Goal: Task Accomplishment & Management: Manage account settings

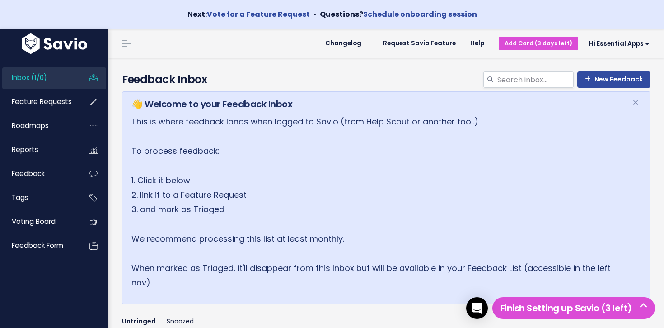
click at [52, 79] on link "Inbox (1/0)" at bounding box center [38, 77] width 73 height 21
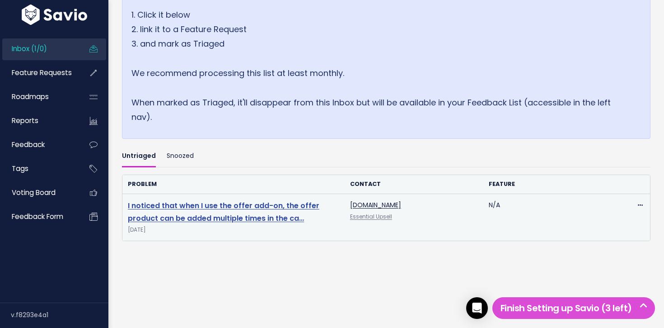
click at [231, 210] on link "I noticed that when I use the offer add-on, the offer product can be added mult…" at bounding box center [224, 211] width 192 height 23
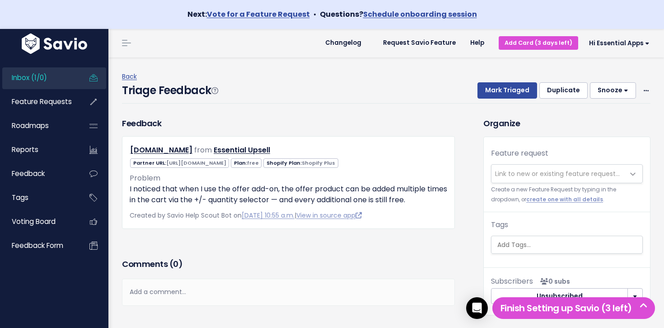
scroll to position [2, 0]
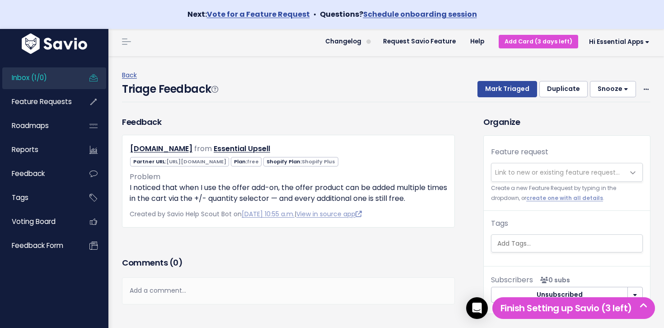
click at [561, 170] on span "Link to new or existing feature request..." at bounding box center [557, 172] width 125 height 9
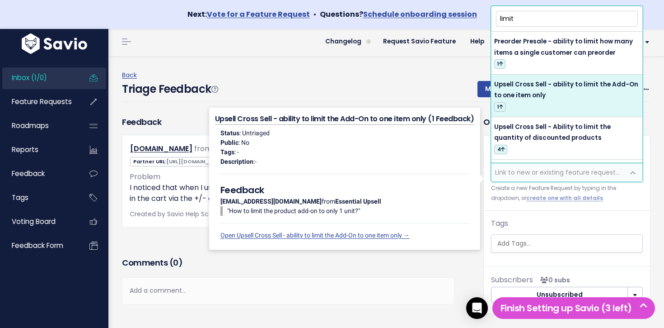
type input "limit"
select select "64424"
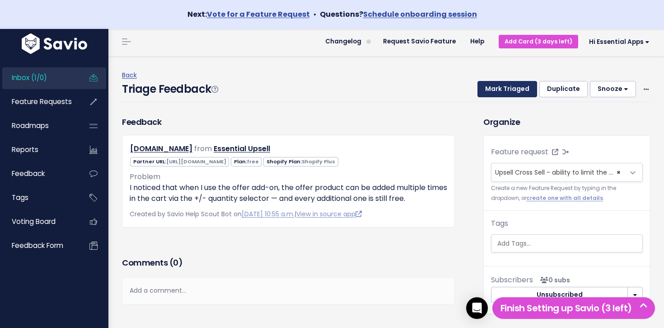
click at [526, 94] on button "Mark Triaged" at bounding box center [508, 89] width 60 height 16
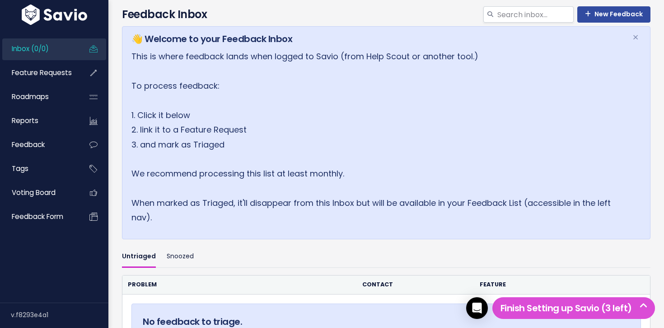
scroll to position [36, 0]
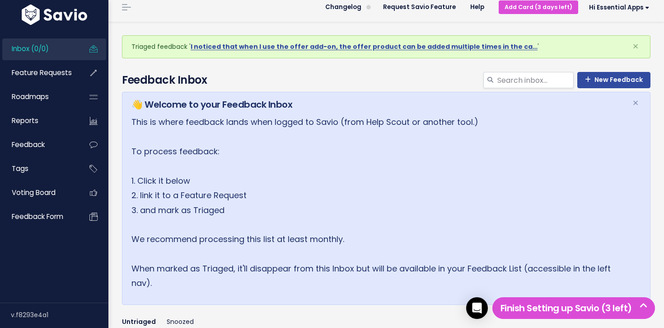
click at [55, 54] on link "Inbox (0/0)" at bounding box center [38, 48] width 73 height 21
click at [56, 68] on span "Feature Requests" at bounding box center [42, 72] width 60 height 9
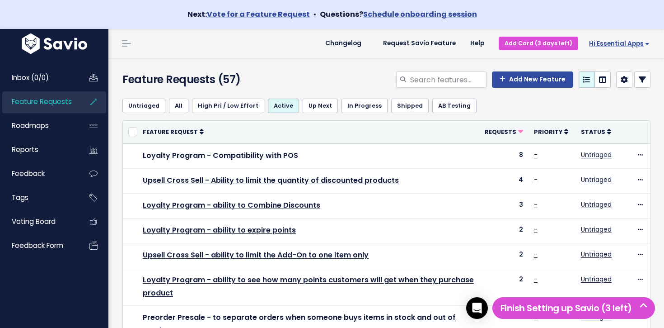
click at [636, 45] on span "Hi Essential Apps" at bounding box center [619, 43] width 61 height 7
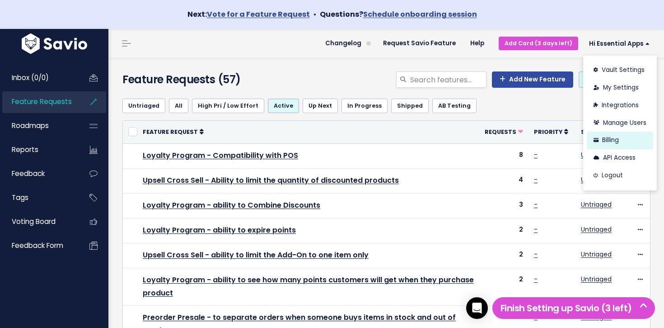
click at [616, 136] on link "Billing" at bounding box center [620, 140] width 66 height 18
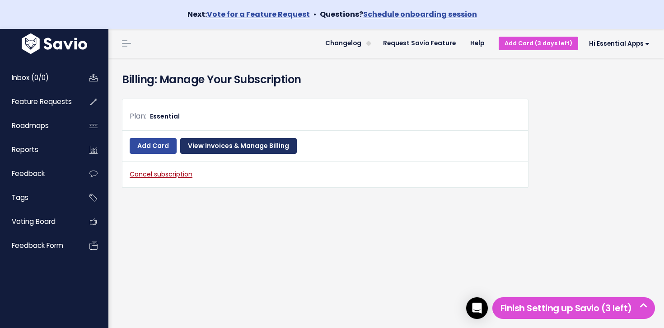
click at [244, 146] on link "View Invoices & Manage Billing" at bounding box center [238, 146] width 117 height 16
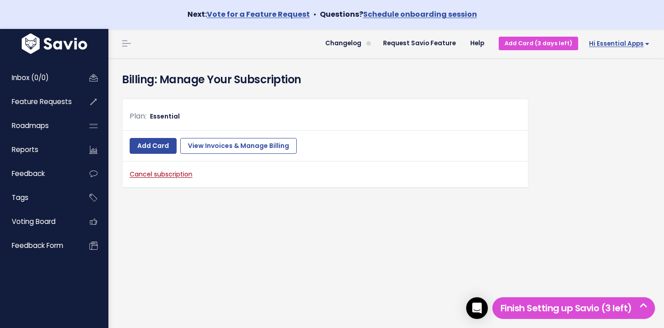
click at [616, 41] on span "Hi Essential Apps" at bounding box center [619, 43] width 61 height 7
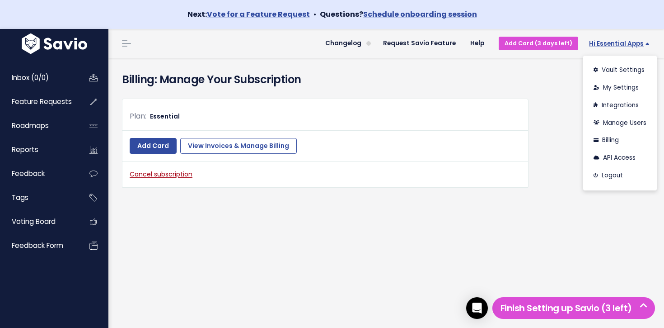
click at [616, 41] on span "Hi Essential Apps" at bounding box center [619, 43] width 61 height 7
